Goal: Answer question/provide support

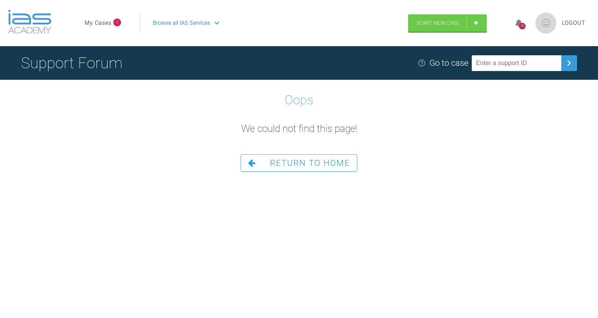
click at [106, 26] on link "My Cases" at bounding box center [98, 23] width 27 height 9
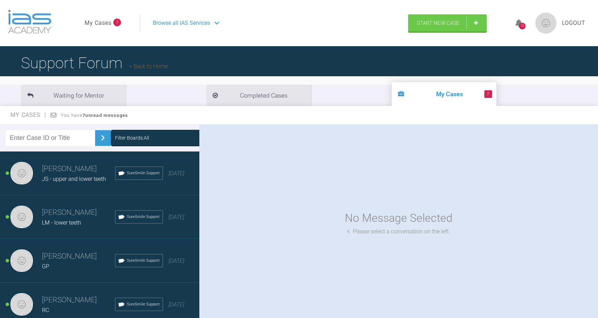
click at [73, 176] on span "JS - upper and lower teeth" at bounding box center [74, 178] width 64 height 7
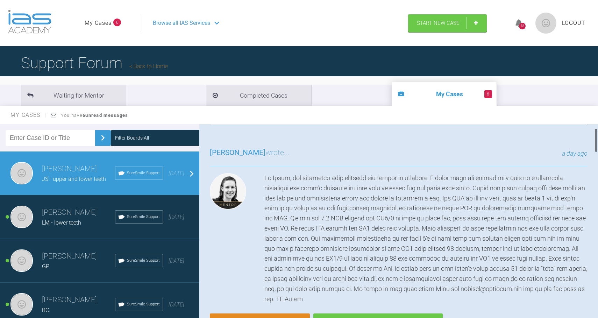
scroll to position [33, 0]
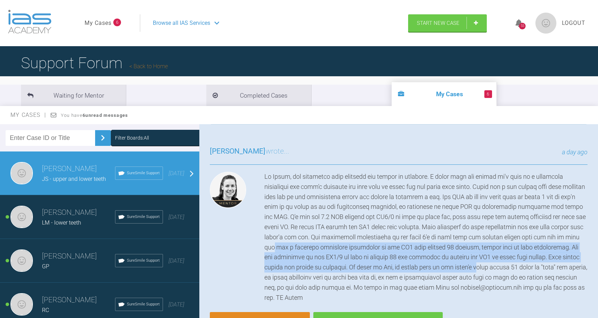
drag, startPoint x: 541, startPoint y: 235, endPoint x: 413, endPoint y: 267, distance: 131.4
click at [413, 267] on div at bounding box center [425, 237] width 323 height 131
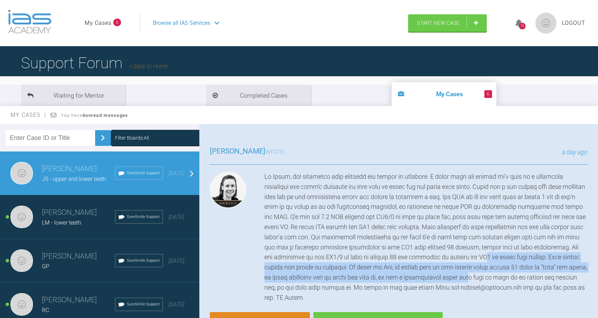
drag, startPoint x: 413, startPoint y: 267, endPoint x: 421, endPoint y: 249, distance: 19.9
click at [419, 250] on div at bounding box center [425, 237] width 323 height 131
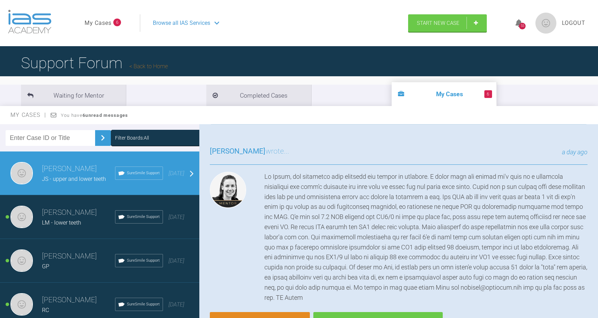
click at [481, 243] on div at bounding box center [425, 237] width 323 height 131
drag, startPoint x: 542, startPoint y: 235, endPoint x: 421, endPoint y: 245, distance: 122.1
click at [421, 245] on div at bounding box center [425, 237] width 323 height 131
copy div "add a bevelled intrusion attachment to the LR1 from aligner 10 onwards,"
click at [440, 192] on div at bounding box center [425, 237] width 323 height 131
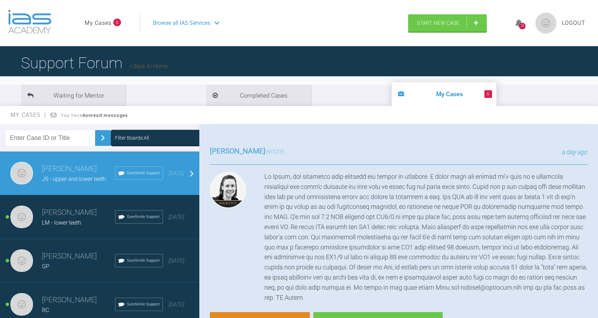
click at [574, 251] on div at bounding box center [425, 237] width 323 height 131
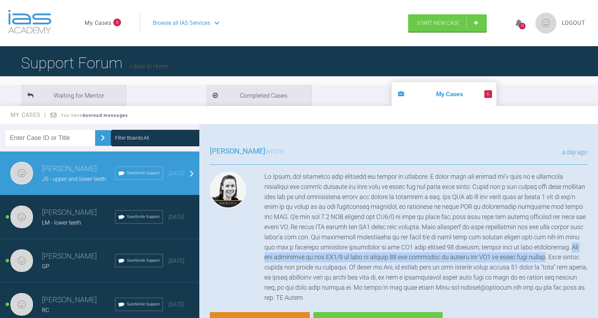
drag, startPoint x: 514, startPoint y: 244, endPoint x: 472, endPoint y: 270, distance: 49.8
click at [478, 260] on div at bounding box center [425, 237] width 323 height 131
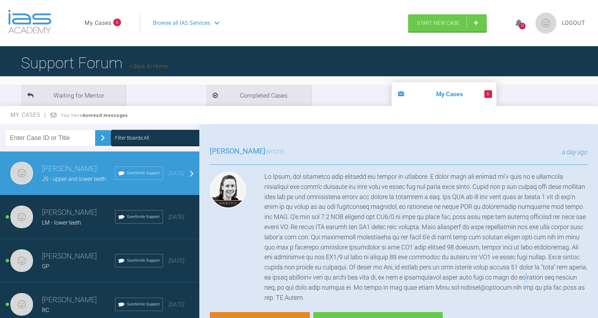
drag, startPoint x: 469, startPoint y: 274, endPoint x: 484, endPoint y: 265, distance: 17.4
click at [473, 269] on div at bounding box center [425, 237] width 323 height 131
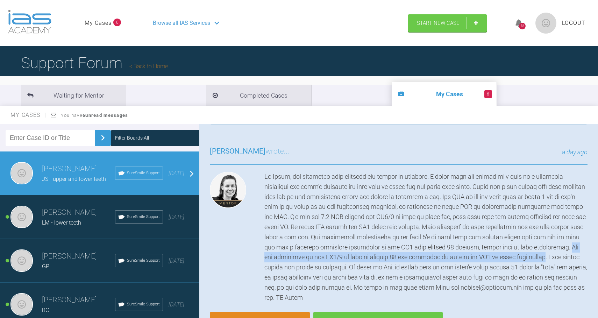
drag, startPoint x: 515, startPoint y: 246, endPoint x: 480, endPoint y: 257, distance: 36.7
click at [480, 257] on div at bounding box center [425, 237] width 323 height 131
copy div "Ask the intrusion of the LL1/2 to stop at aligner 10 and continue to intrude th…"
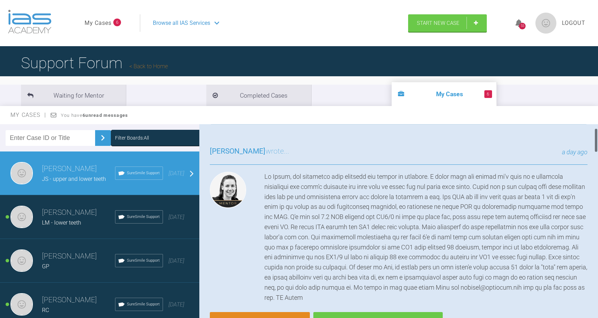
click at [425, 218] on div at bounding box center [425, 237] width 323 height 131
click at [431, 214] on div at bounding box center [425, 237] width 323 height 131
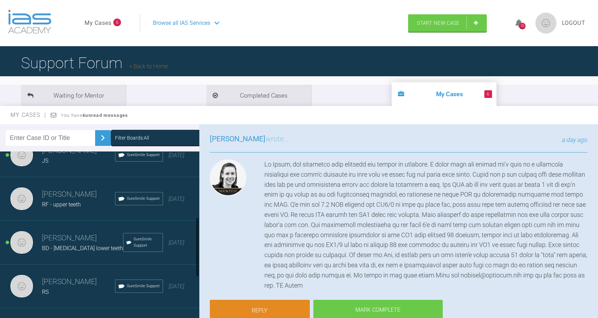
scroll to position [194, 0]
click at [48, 281] on h3 "[PERSON_NAME]" at bounding box center [78, 281] width 73 height 12
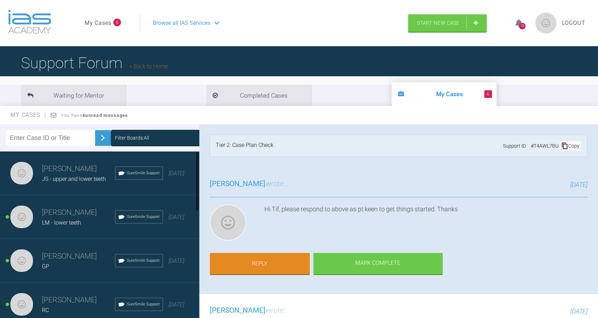
scroll to position [0, 0]
click at [79, 181] on span "JS - upper and lower teeth" at bounding box center [74, 178] width 64 height 7
